Goal: Task Accomplishment & Management: Use online tool/utility

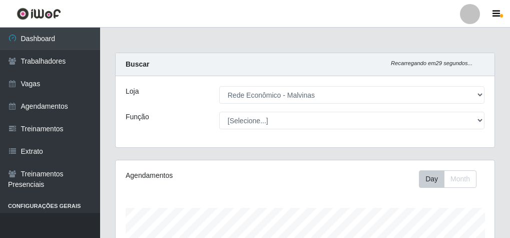
select select "194"
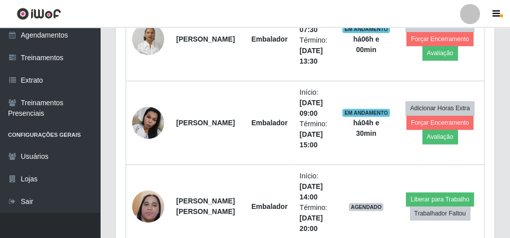
scroll to position [440, 0]
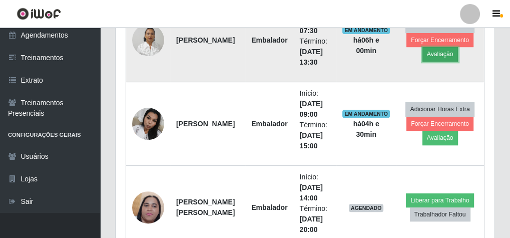
click at [435, 47] on button "Avaliação" at bounding box center [440, 54] width 36 height 14
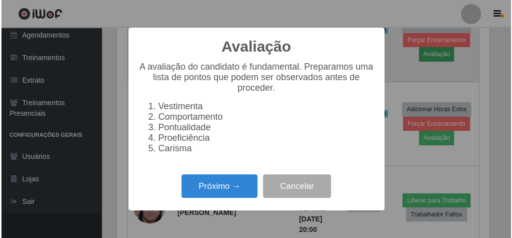
scroll to position [207, 375]
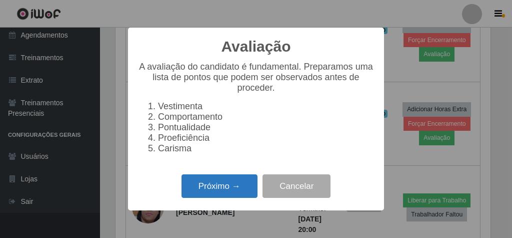
click at [225, 183] on button "Próximo →" at bounding box center [220, 186] width 76 height 24
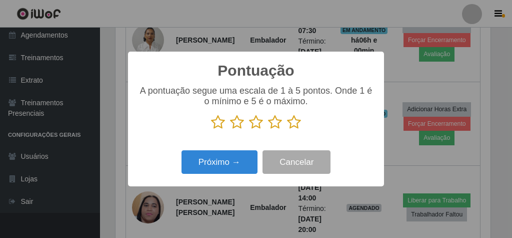
scroll to position [499875, 499707]
click at [288, 122] on icon at bounding box center [294, 122] width 14 height 15
click at [287, 130] on input "radio" at bounding box center [287, 130] width 0 height 0
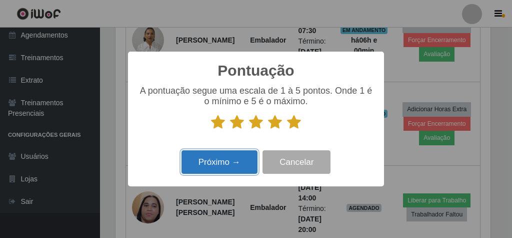
click at [244, 153] on button "Próximo →" at bounding box center [220, 162] width 76 height 24
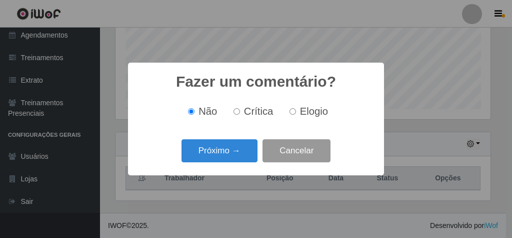
scroll to position [246, 0]
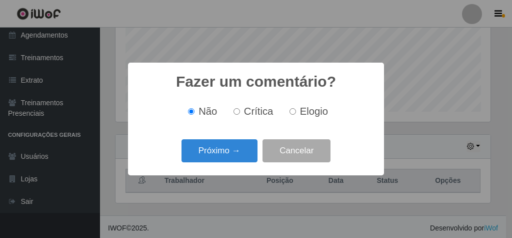
click at [296, 113] on label "Elogio" at bounding box center [307, 112] width 43 height 12
click at [296, 113] on input "Elogio" at bounding box center [293, 111] width 7 height 7
radio input "true"
click at [259, 143] on div "Próximo → Cancelar" at bounding box center [256, 150] width 236 height 29
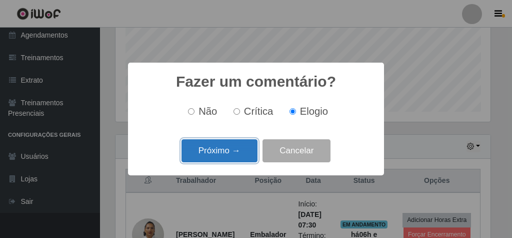
click at [254, 149] on button "Próximo →" at bounding box center [220, 151] width 76 height 24
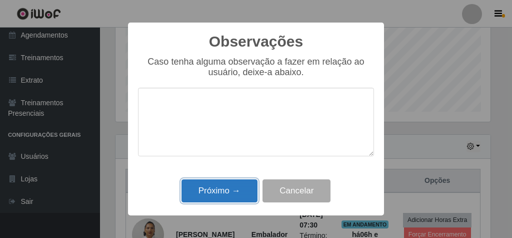
click at [243, 194] on button "Próximo →" at bounding box center [220, 191] width 76 height 24
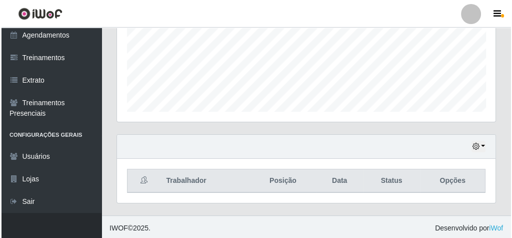
scroll to position [366, 0]
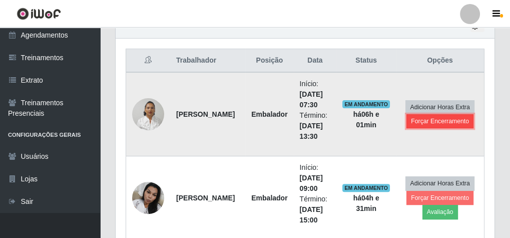
click at [464, 119] on button "Forçar Encerramento" at bounding box center [439, 121] width 67 height 14
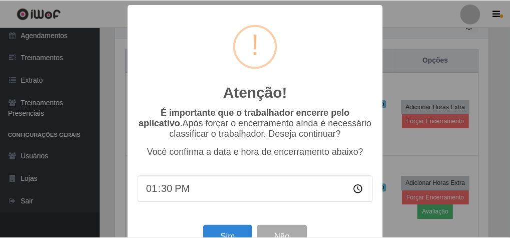
scroll to position [207, 375]
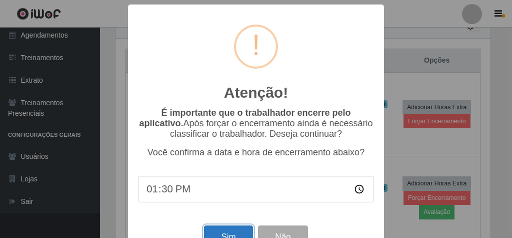
click at [240, 233] on button "Sim" at bounding box center [228, 237] width 49 height 24
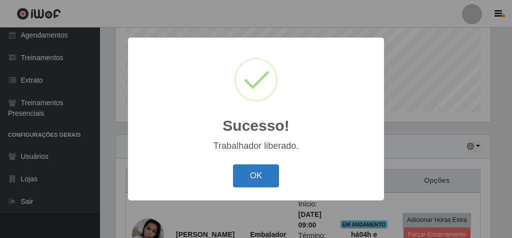
click at [256, 184] on button "OK" at bounding box center [256, 176] width 47 height 24
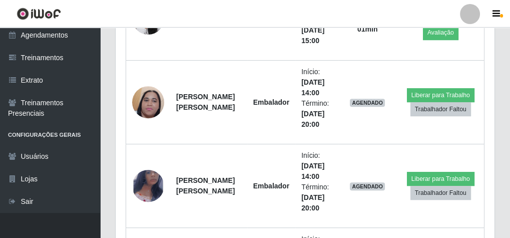
scroll to position [480, 0]
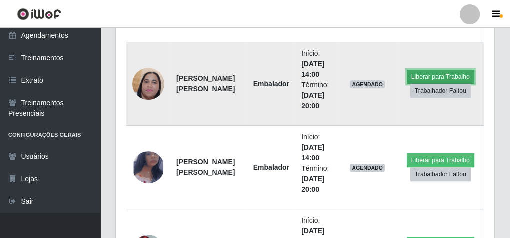
click at [456, 77] on button "Liberar para Trabalho" at bounding box center [441, 77] width 68 height 14
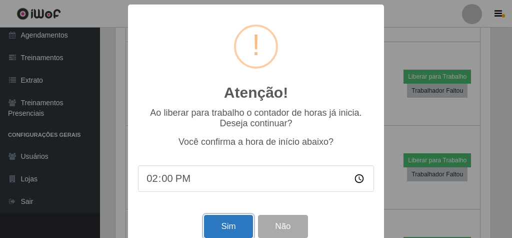
click at [238, 224] on button "Sim" at bounding box center [228, 227] width 49 height 24
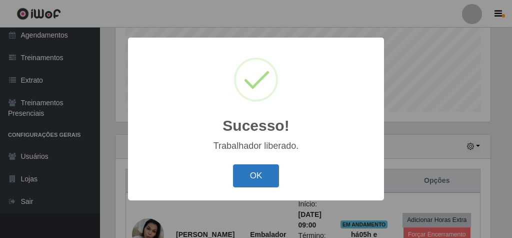
click at [261, 168] on button "OK" at bounding box center [256, 176] width 47 height 24
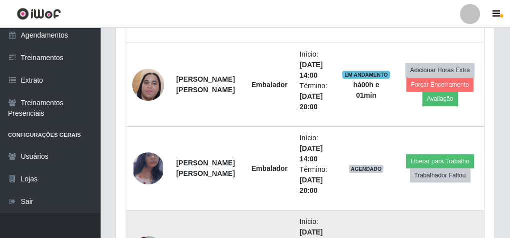
scroll to position [526, 0]
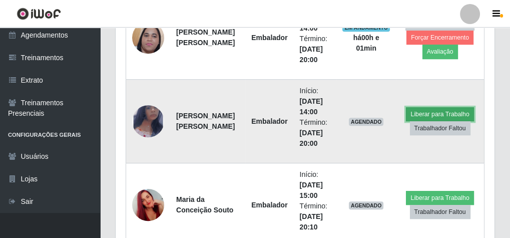
click at [416, 114] on button "Liberar para Trabalho" at bounding box center [440, 114] width 68 height 14
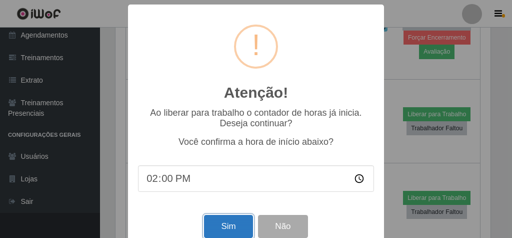
click at [230, 219] on button "Sim" at bounding box center [228, 227] width 49 height 24
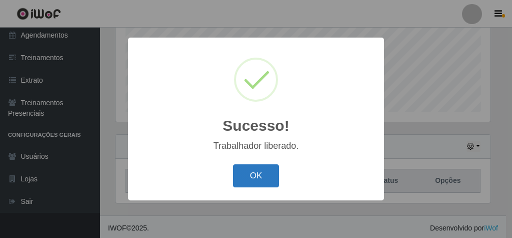
click at [242, 180] on button "OK" at bounding box center [256, 176] width 47 height 24
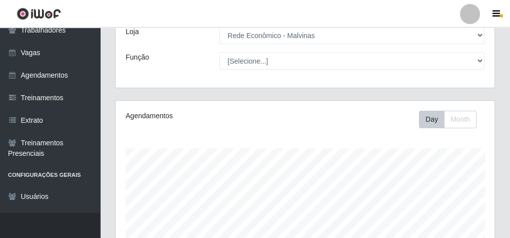
scroll to position [0, 0]
